Goal: Find contact information: Find contact information

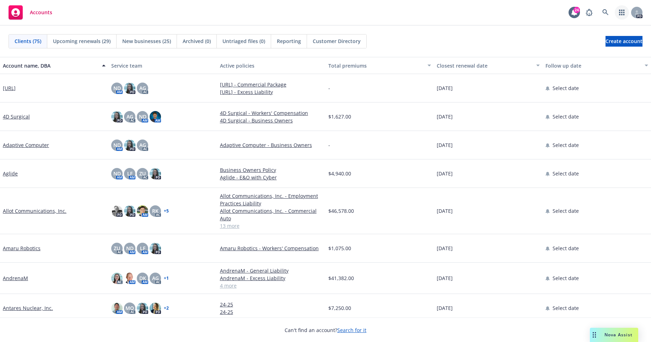
click at [619, 14] on link "button" at bounding box center [622, 12] width 14 height 14
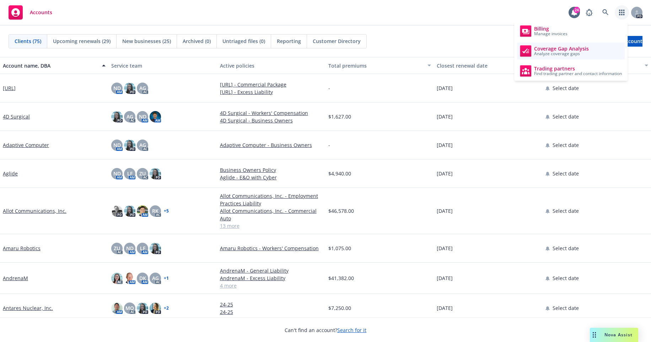
click at [588, 49] on span "Coverage Gap Analysis" at bounding box center [561, 49] width 55 height 6
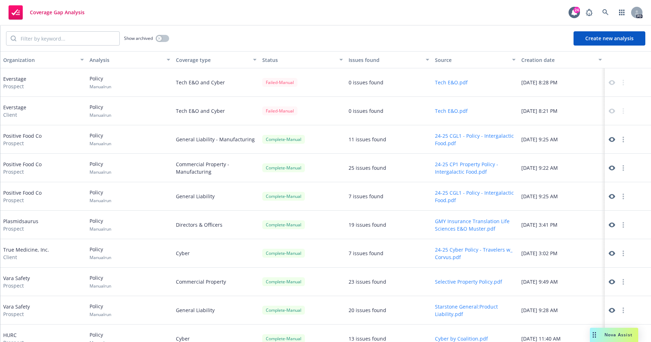
click at [608, 37] on button "Create new analysis" at bounding box center [610, 38] width 72 height 14
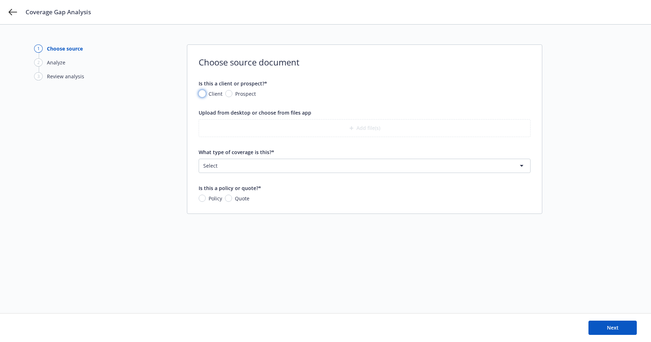
click at [205, 93] on input "Client" at bounding box center [202, 93] width 7 height 7
radio input "true"
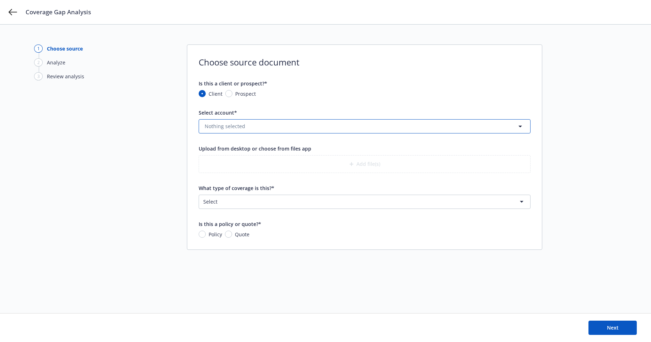
click at [213, 129] on span "Nothing selected" at bounding box center [225, 125] width 41 height 7
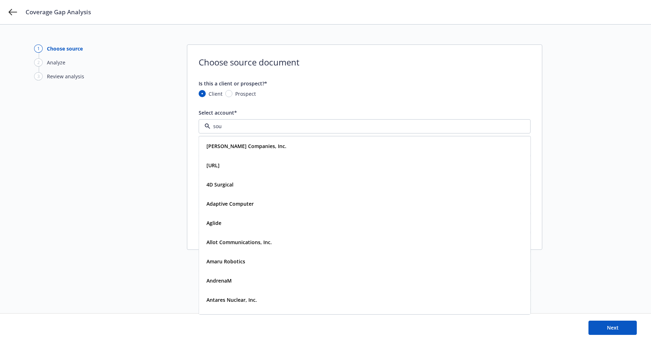
type input "sour"
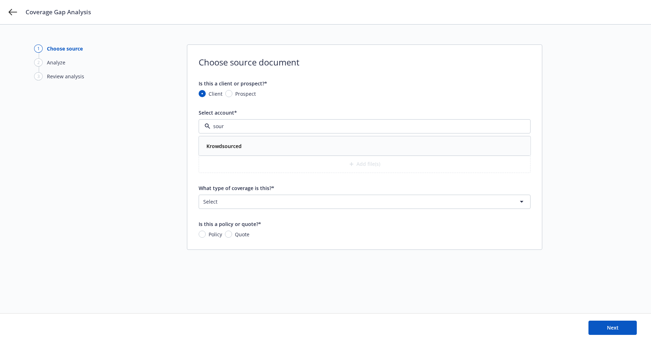
click at [222, 149] on div "Krowdsourced" at bounding box center [223, 146] width 39 height 10
click at [365, 163] on button "Add file(s)" at bounding box center [365, 164] width 332 height 18
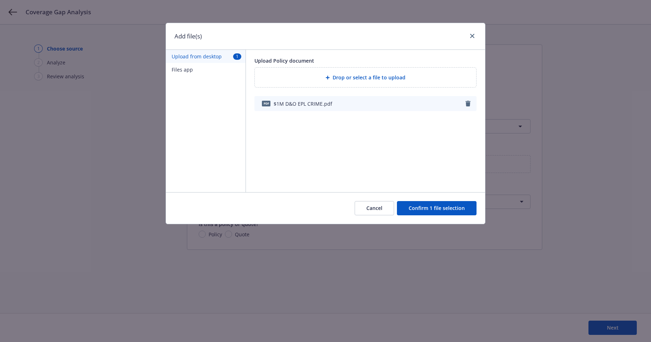
click at [429, 211] on button "Confirm 1 file selection" at bounding box center [437, 208] width 80 height 14
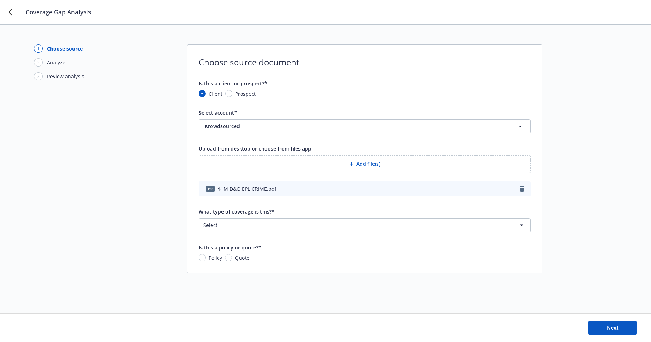
click at [284, 227] on html "Coverage Gap Analysis 1 Choose source 2 Analyze 3 Review analysis Choose source…" at bounding box center [325, 171] width 651 height 342
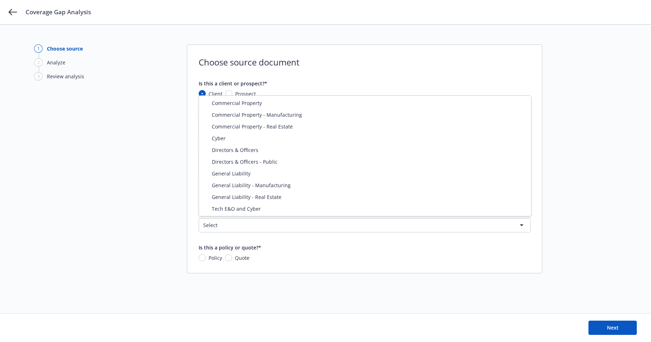
select select "DIRECTORS_AND_OFFICERS"
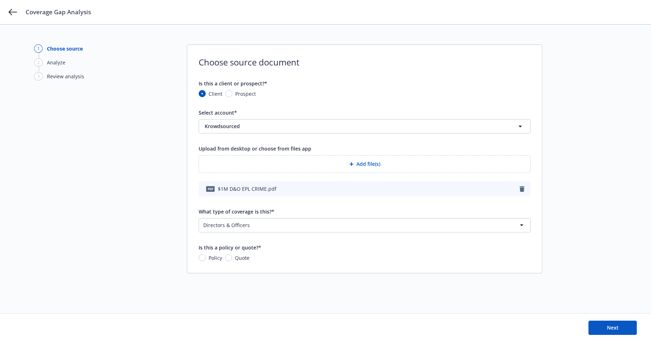
click at [232, 262] on div "Choose source document Is this a client or prospect?* Client Prospect Select ac…" at bounding box center [364, 158] width 355 height 229
click at [232, 257] on span "Quote" at bounding box center [240, 257] width 17 height 7
click at [232, 257] on input "Quote" at bounding box center [228, 257] width 7 height 7
radio input "true"
click at [614, 330] on span "Next" at bounding box center [613, 327] width 12 height 7
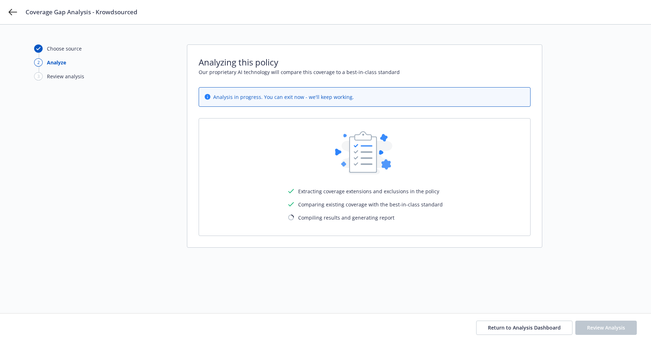
click at [545, 335] on div "Return to Analysis Dashboard Review Analysis" at bounding box center [325, 327] width 651 height 28
click at [545, 329] on span "Return to Analysis Dashboard" at bounding box center [524, 327] width 73 height 7
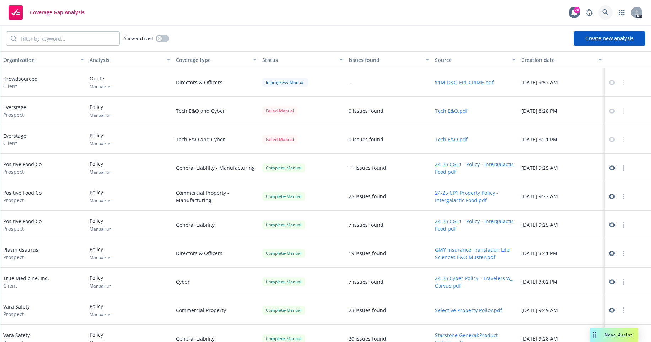
click at [604, 13] on icon at bounding box center [605, 12] width 6 height 6
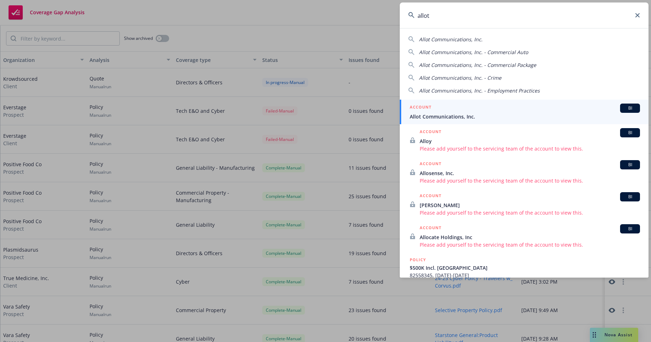
type input "allot"
click at [450, 113] on span "Allot Communications, Inc." at bounding box center [525, 116] width 230 height 7
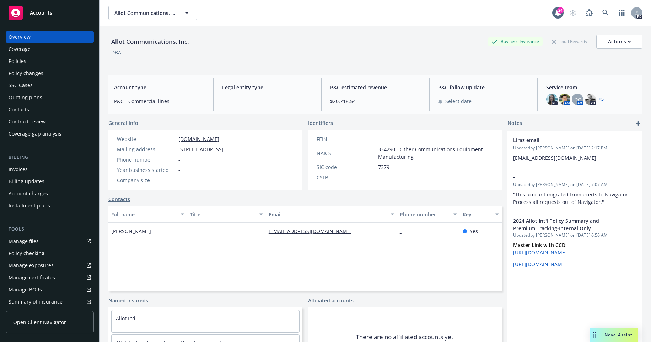
click at [32, 109] on div "Contacts" at bounding box center [50, 109] width 82 height 11
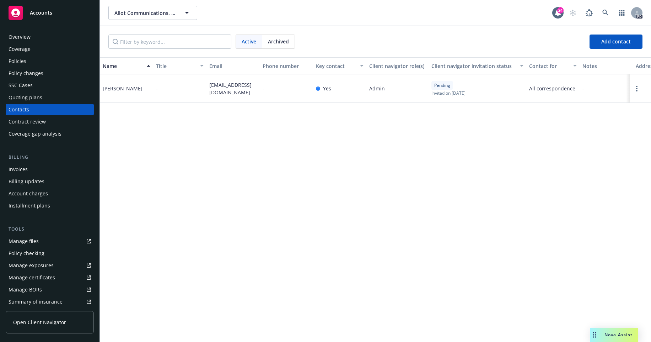
click at [122, 87] on div "[PERSON_NAME]" at bounding box center [123, 88] width 40 height 7
drag, startPoint x: 102, startPoint y: 89, endPoint x: 148, endPoint y: 92, distance: 45.9
click at [149, 92] on div "[PERSON_NAME]" at bounding box center [126, 88] width 53 height 28
copy div "[PERSON_NAME]"
